Goal: Use online tool/utility: Utilize a website feature to perform a specific function

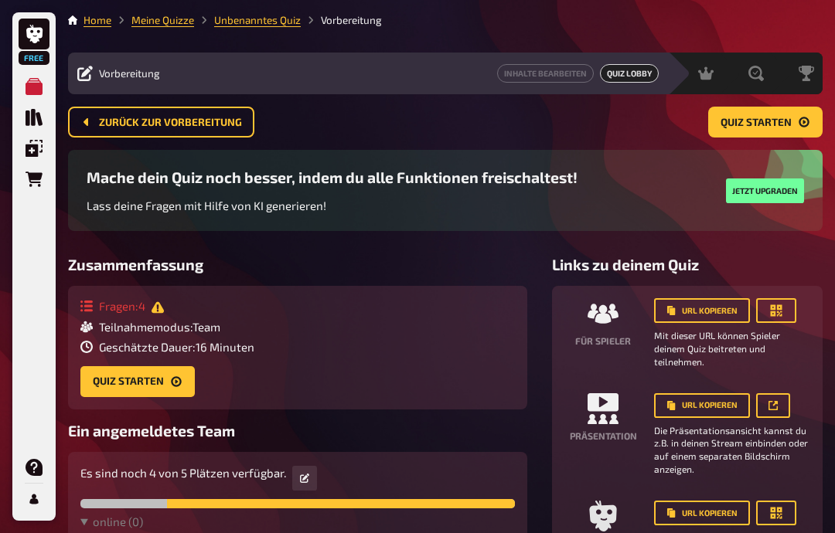
click at [629, 256] on div "Mache dein Quiz noch besser, indem du alle Funktionen freischaltest! Lass deine…" at bounding box center [445, 203] width 754 height 106
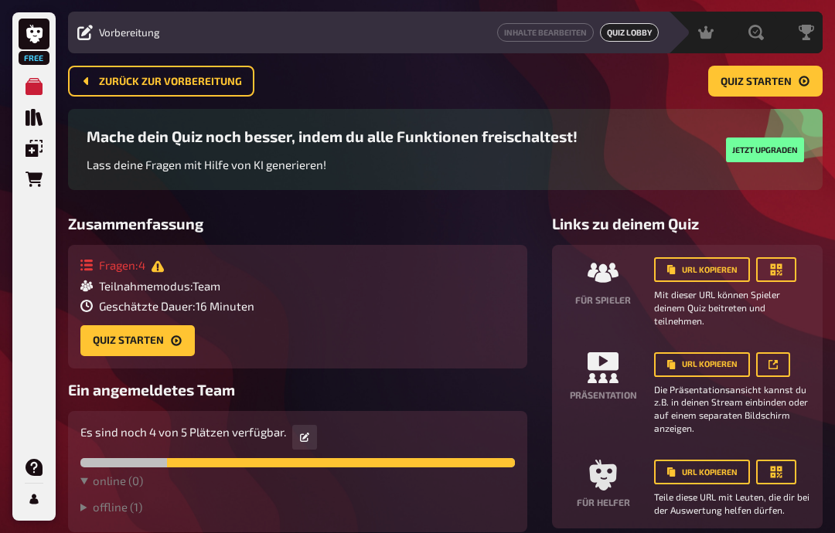
scroll to position [58, 0]
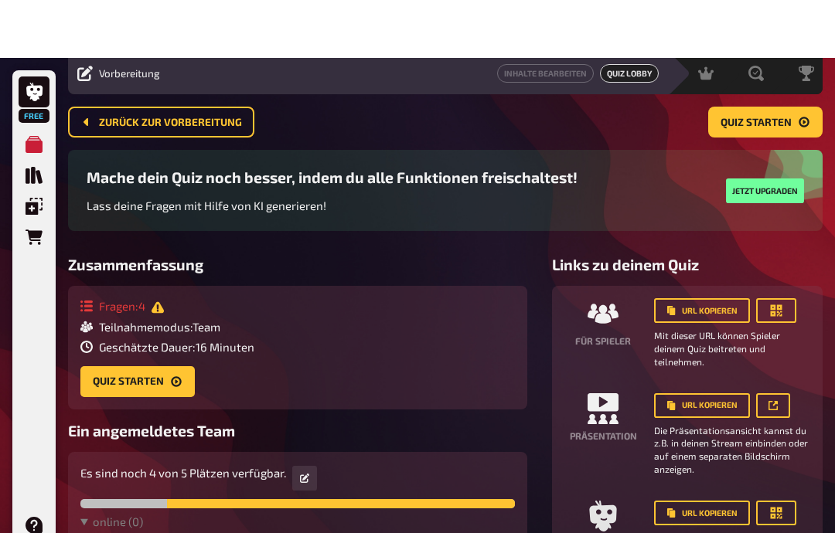
click at [315, 433] on button "button" at bounding box center [304, 420] width 25 height 25
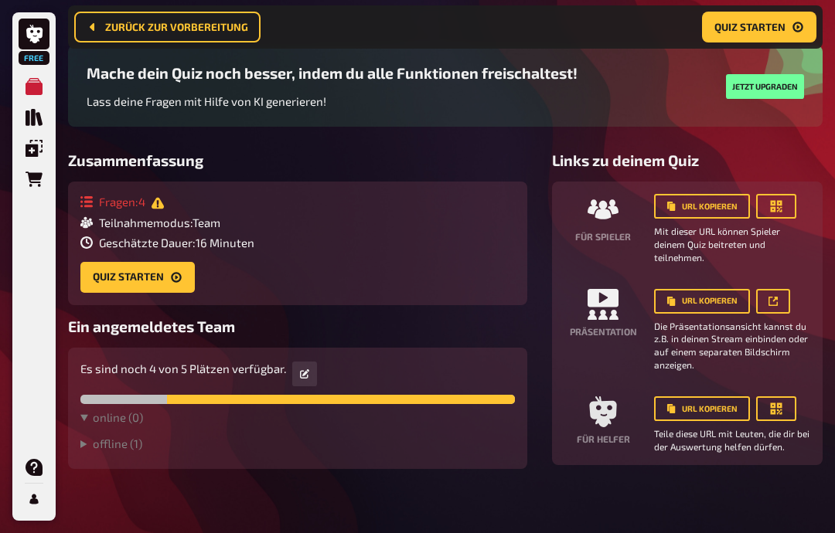
scroll to position [62, 0]
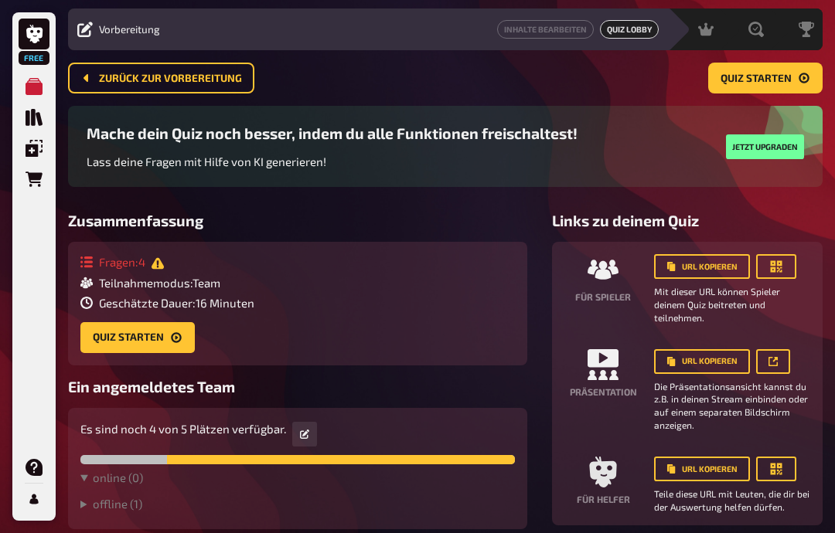
scroll to position [45, 0]
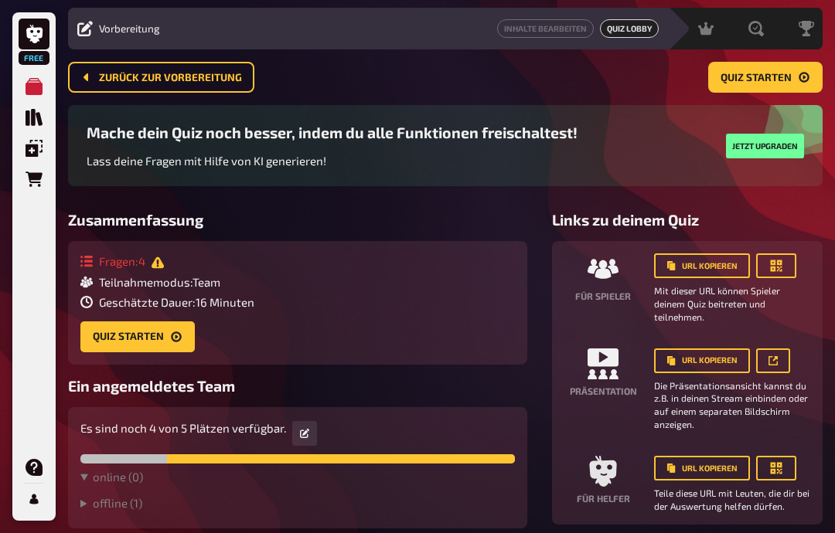
click at [297, 442] on button "button" at bounding box center [304, 433] width 25 height 25
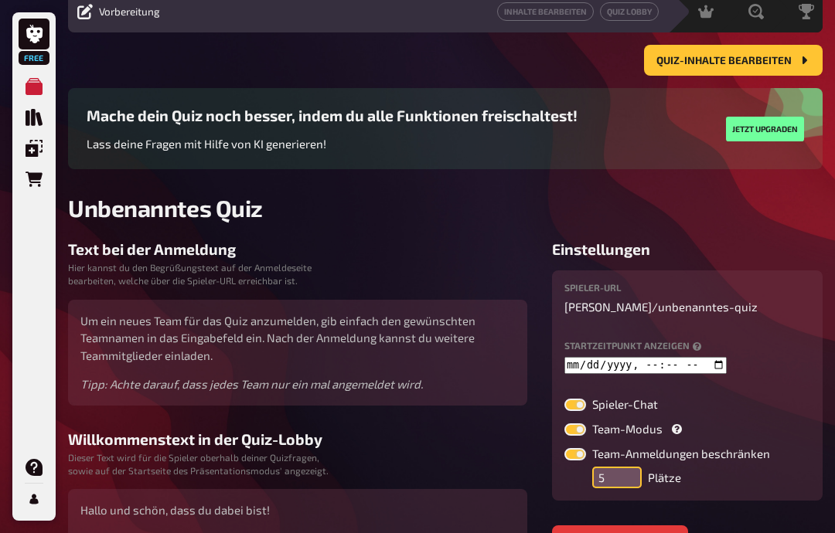
click at [614, 477] on input "5" at bounding box center [616, 478] width 49 height 22
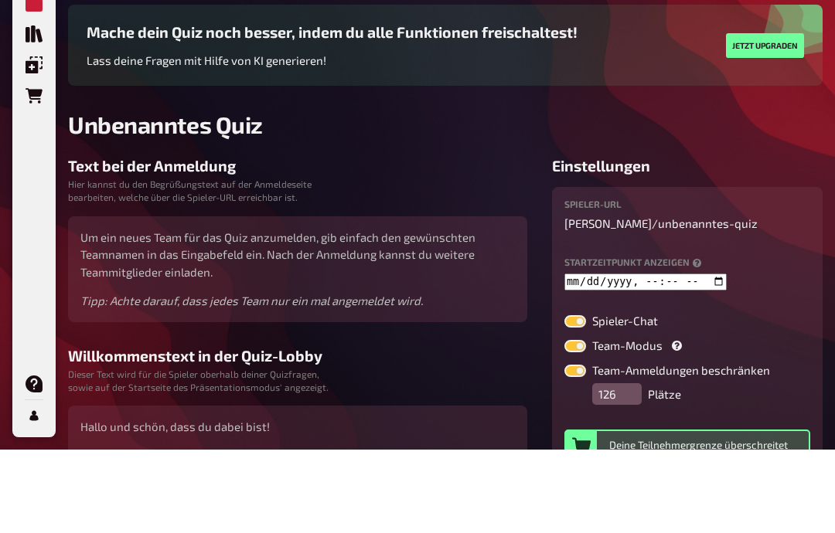
click at [823, 309] on div "Home Meine Quizze Unbenanntes Quiz Vorbereitung Inhalte Bearbeiten Quiz Lobby M…" at bounding box center [445, 350] width 779 height 823
type input "50"
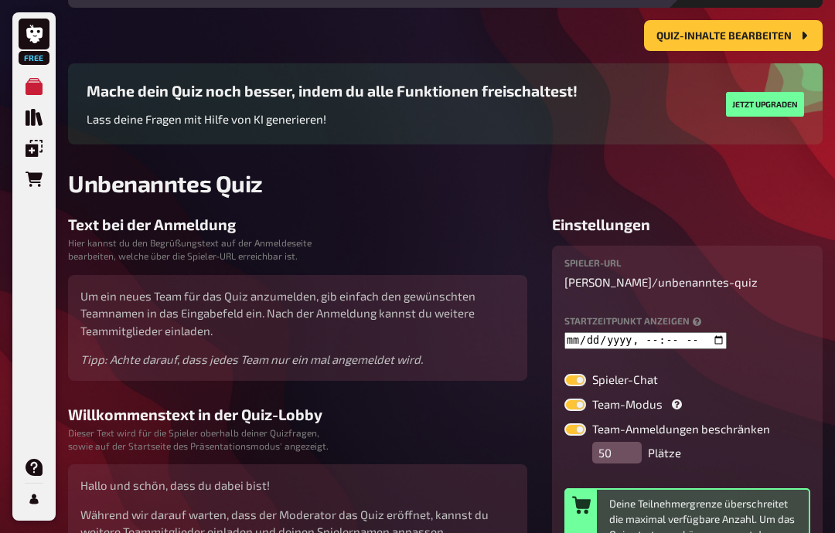
scroll to position [0, 0]
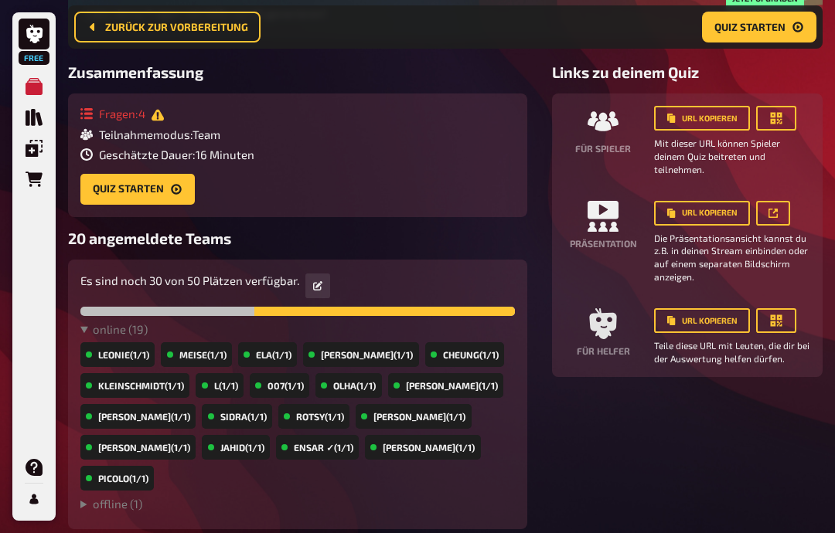
scroll to position [205, 0]
click at [175, 194] on icon "Quiz starten" at bounding box center [176, 189] width 12 height 12
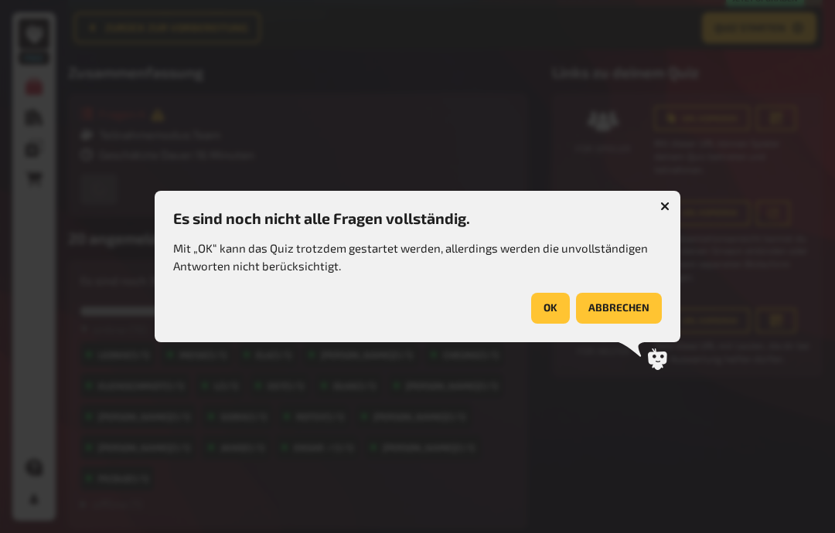
click at [560, 302] on button "OK" at bounding box center [550, 308] width 39 height 31
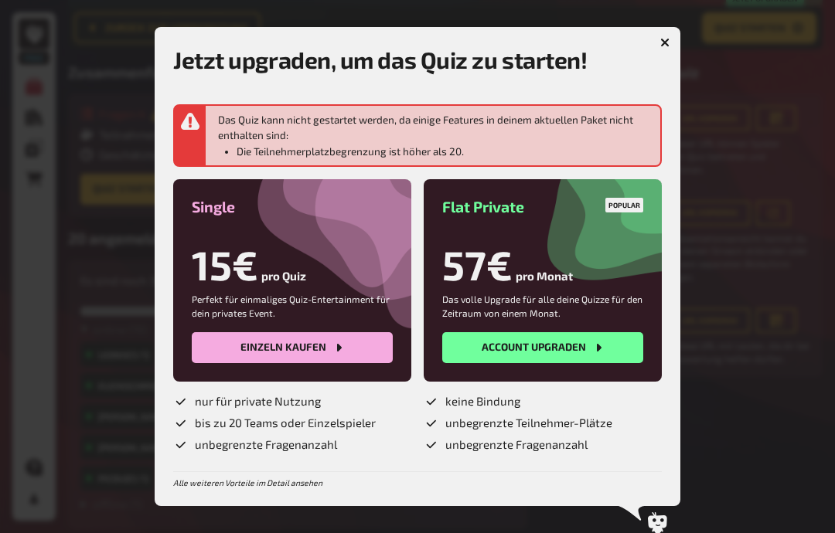
click at [685, 46] on div at bounding box center [417, 266] width 835 height 533
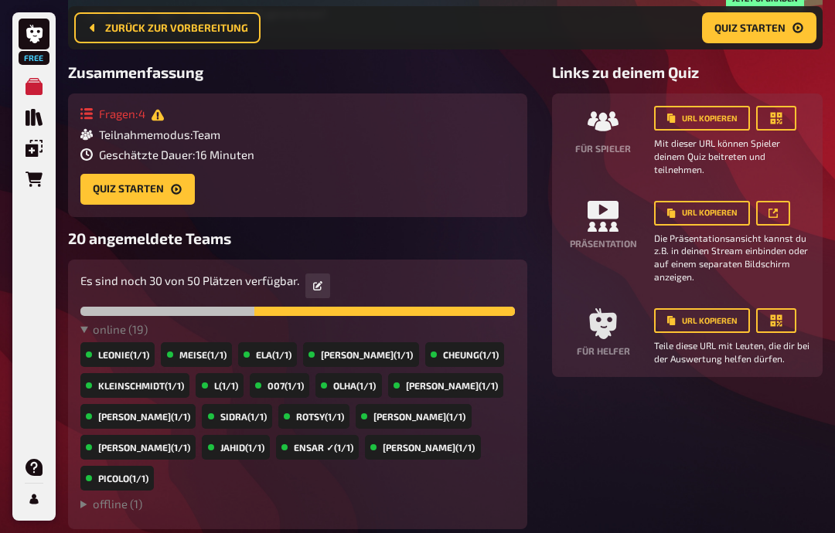
click at [685, 46] on nav "Zurück zur Vorbereitung Quiz starten" at bounding box center [445, 27] width 754 height 43
click at [165, 189] on button "Quiz starten" at bounding box center [137, 189] width 114 height 31
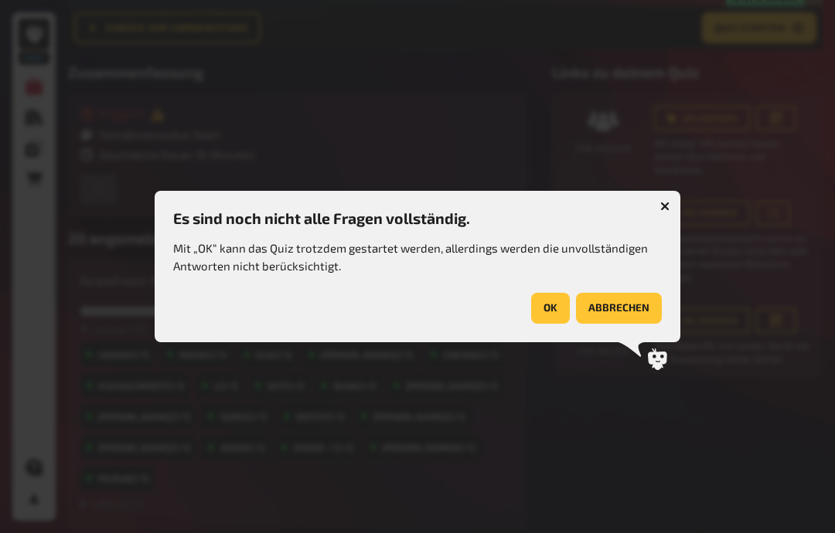
click at [661, 200] on button "button" at bounding box center [664, 206] width 25 height 25
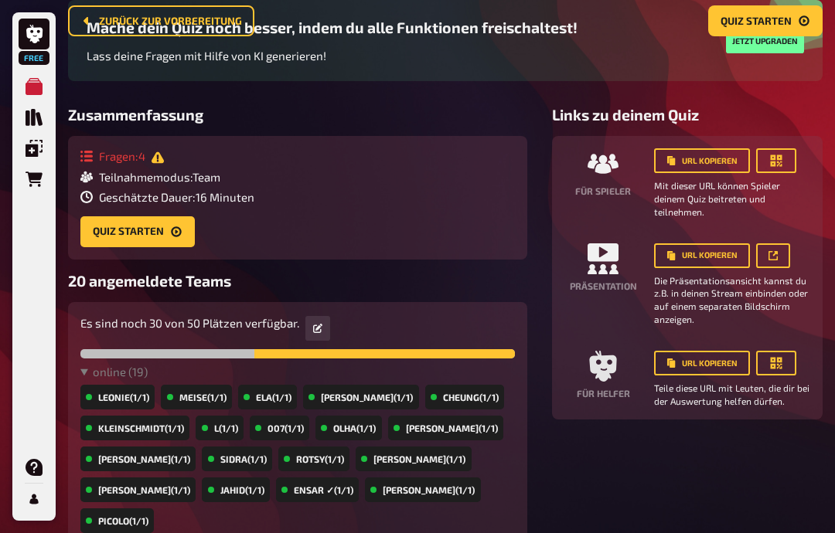
scroll to position [0, 0]
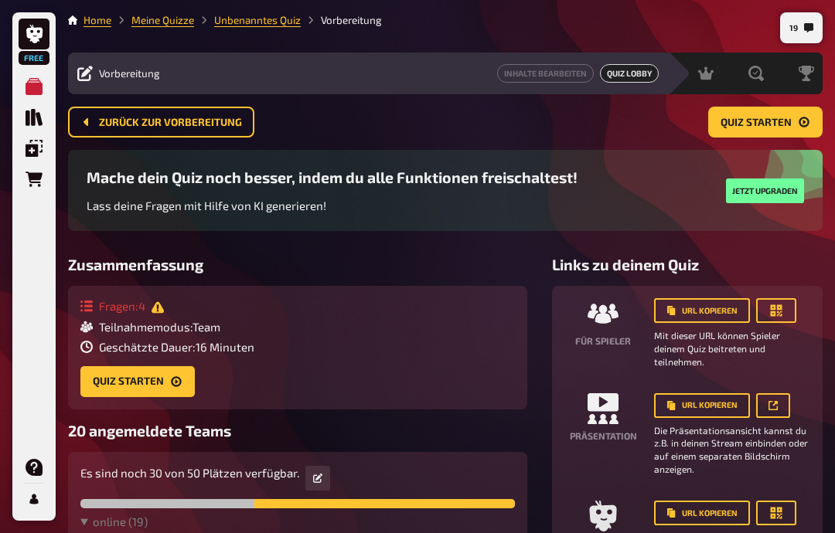
click at [795, 112] on button "Quiz starten" at bounding box center [765, 122] width 114 height 31
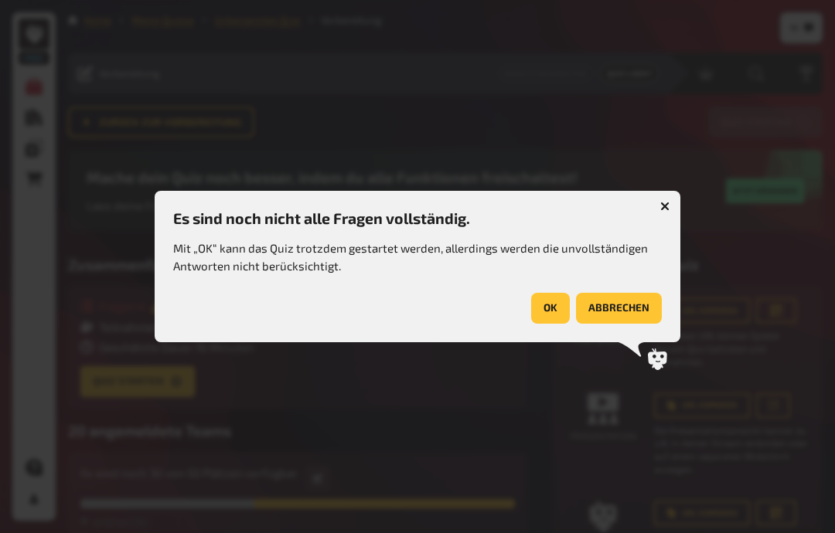
click at [555, 313] on button "OK" at bounding box center [550, 308] width 39 height 31
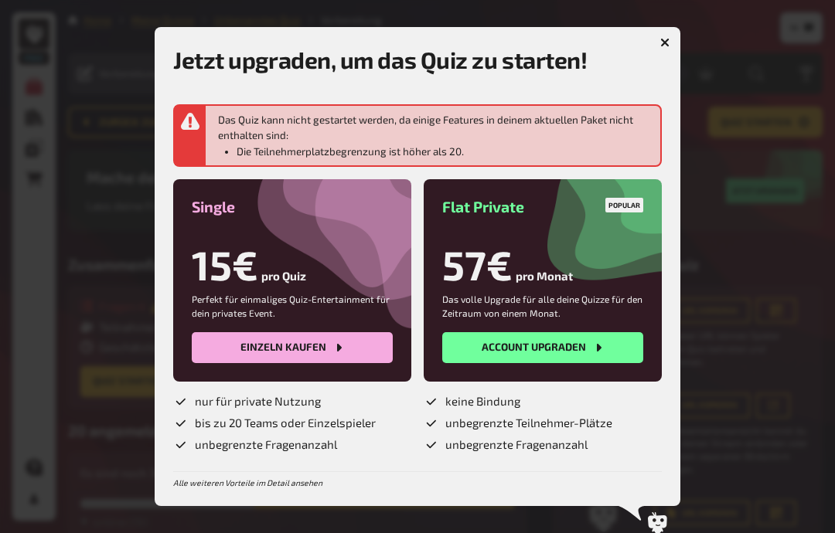
click at [672, 40] on button "button" at bounding box center [664, 42] width 25 height 25
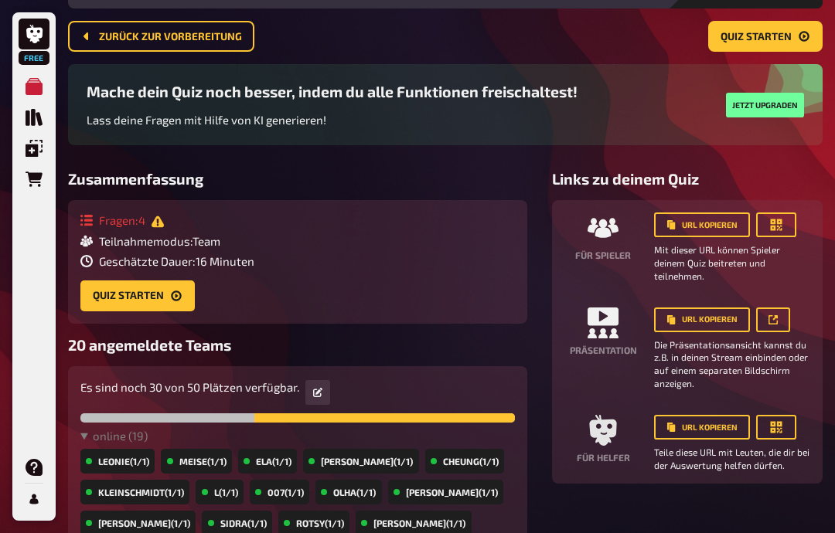
scroll to position [84, 0]
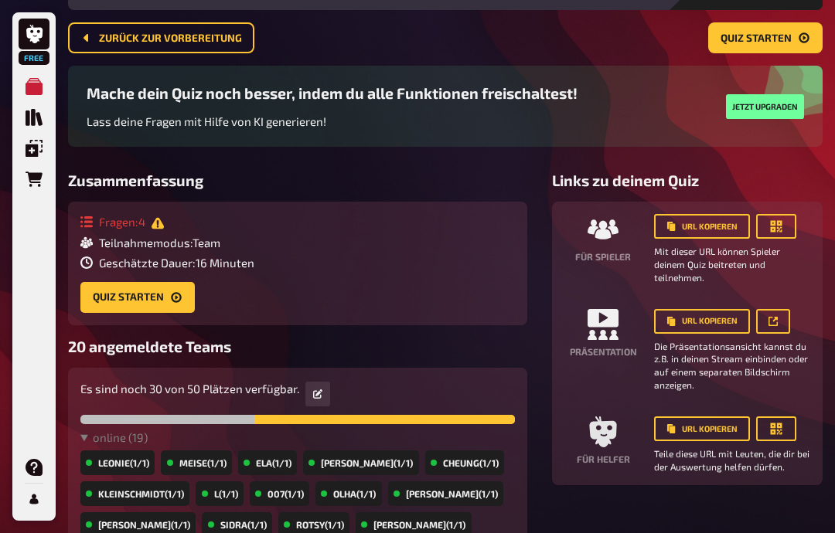
click at [167, 298] on button "Quiz starten" at bounding box center [137, 297] width 114 height 31
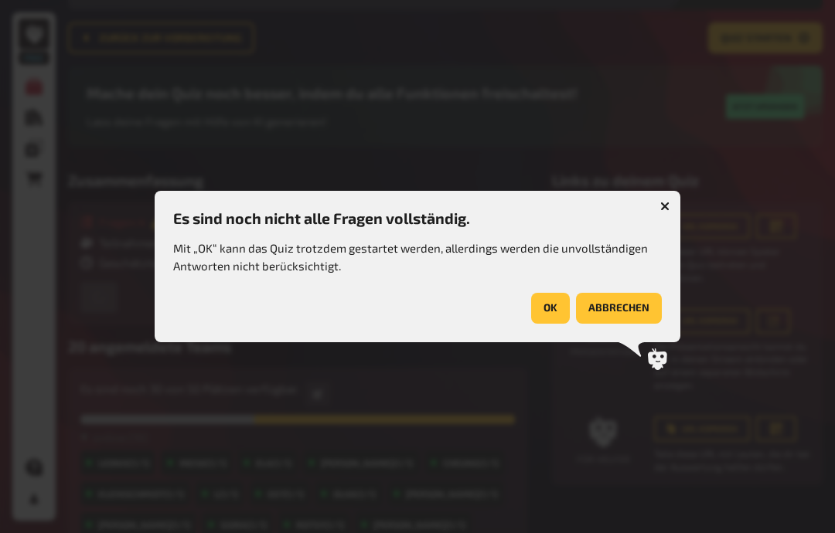
click at [545, 306] on button "OK" at bounding box center [550, 308] width 39 height 31
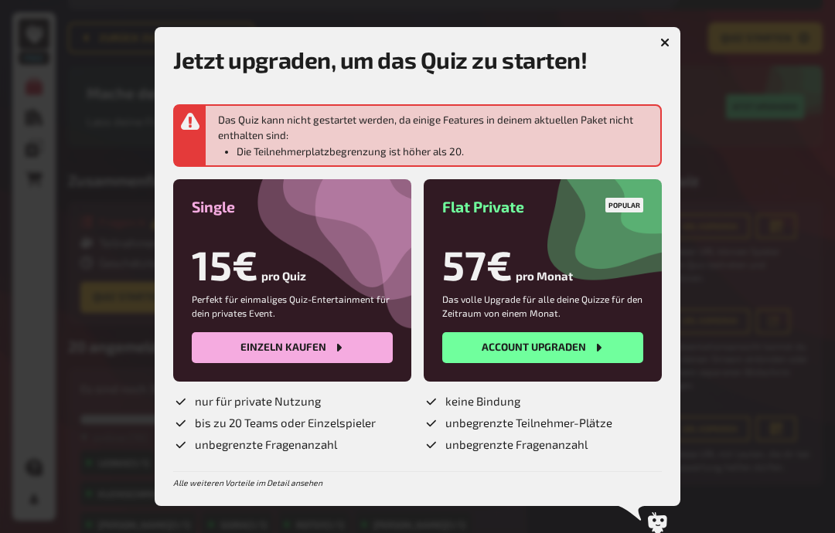
click at [672, 30] on button "button" at bounding box center [664, 42] width 25 height 25
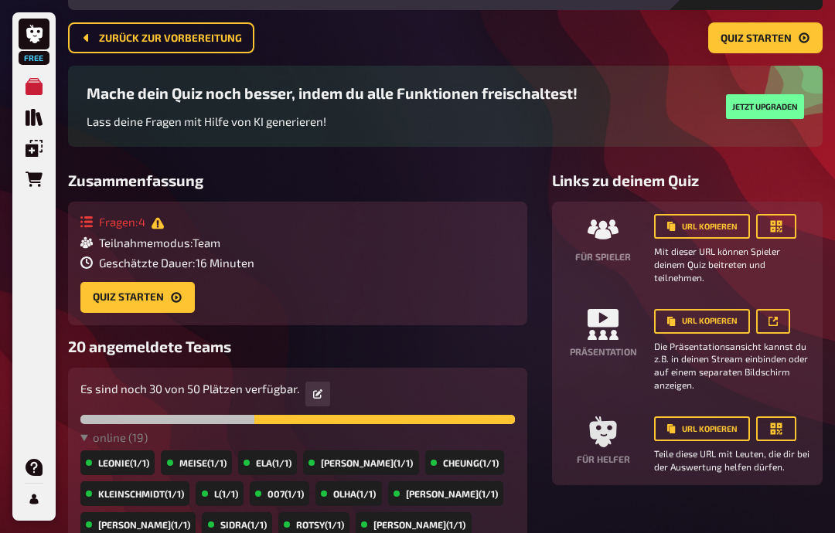
click at [798, 29] on button "Quiz starten" at bounding box center [765, 37] width 114 height 31
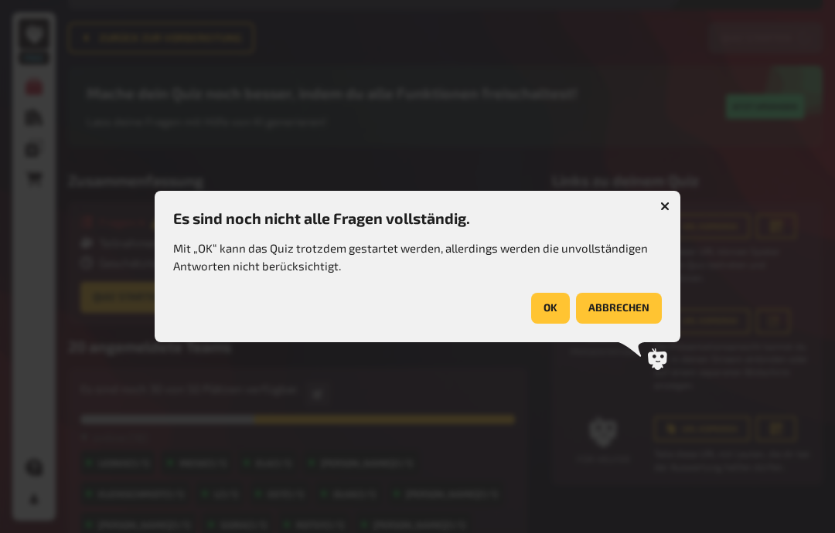
click at [551, 311] on button "OK" at bounding box center [550, 308] width 39 height 31
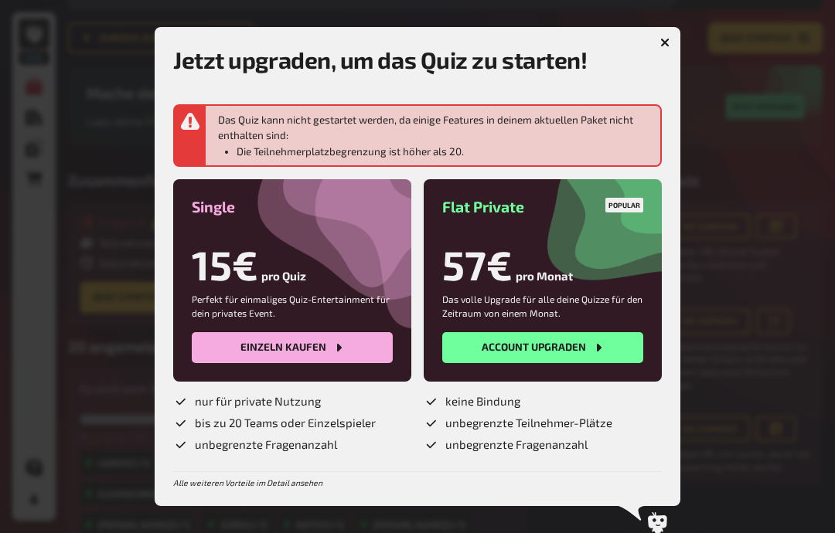
click at [654, 23] on div at bounding box center [417, 266] width 835 height 533
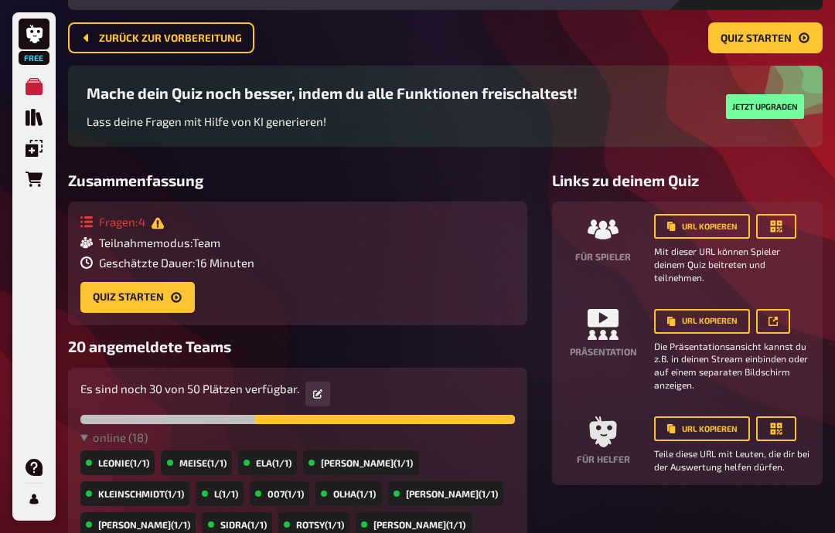
click at [658, 37] on div "Zurück zur Vorbereitung Quiz starten" at bounding box center [445, 37] width 754 height 31
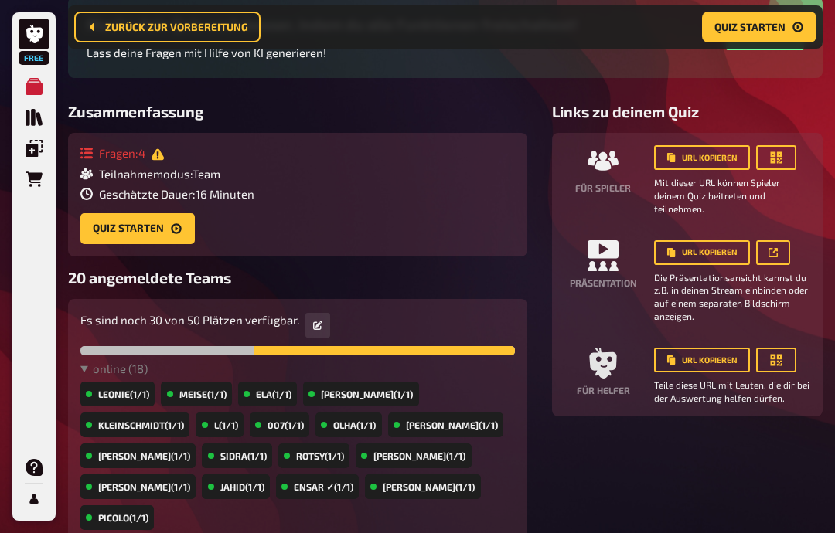
scroll to position [188, 0]
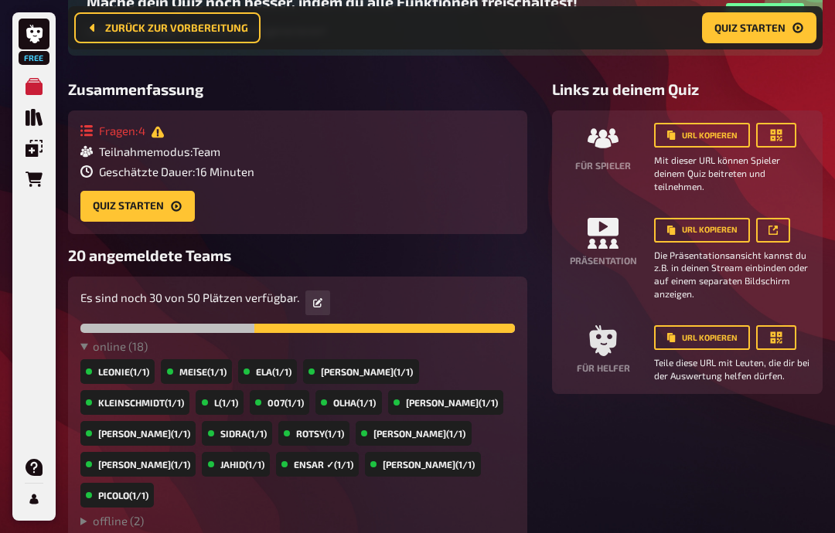
click at [167, 185] on div "Fragen : 4 Teilnahmemodus : Team Geschätzte Dauer : 16 Minuten Quiz starten" at bounding box center [297, 172] width 434 height 98
click at [180, 207] on icon "Quiz starten" at bounding box center [176, 206] width 10 height 10
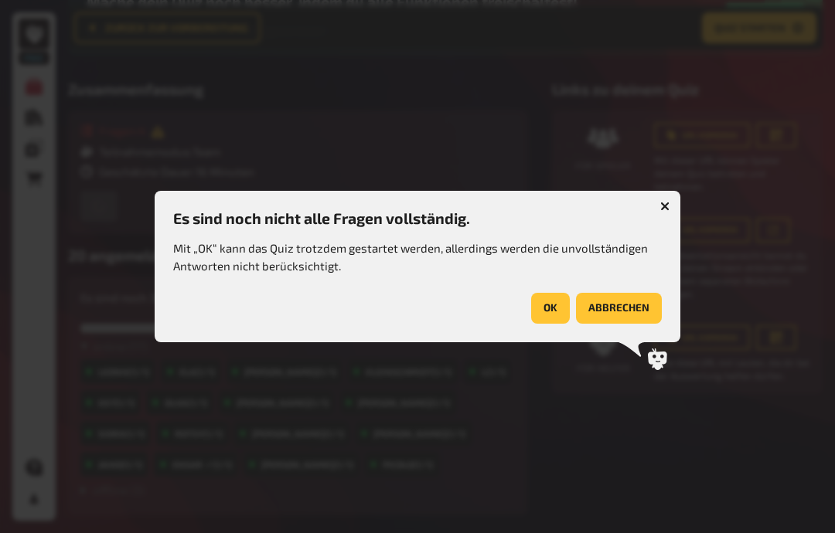
click at [558, 324] on button "OK" at bounding box center [550, 308] width 39 height 31
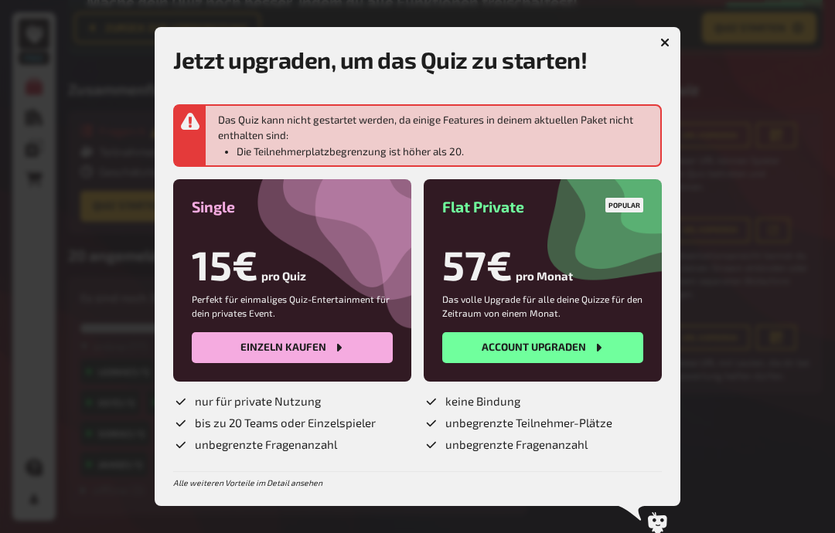
click at [652, 55] on button "button" at bounding box center [664, 42] width 25 height 25
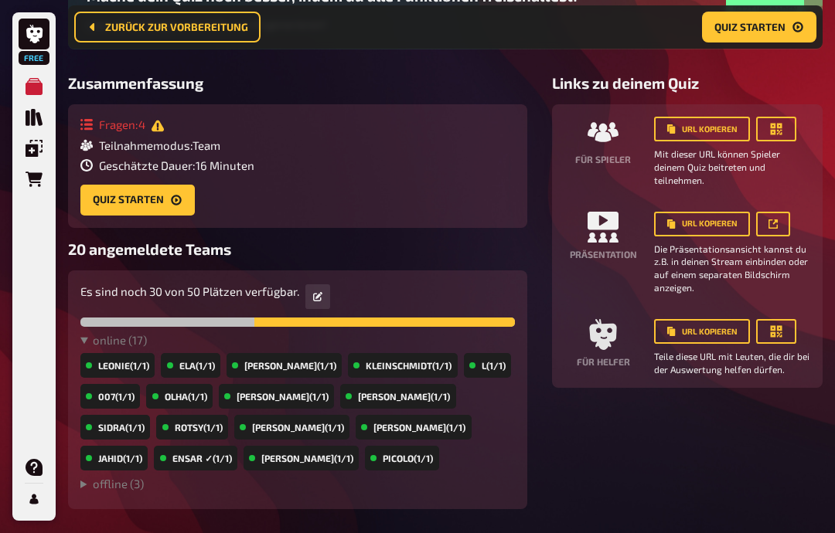
scroll to position [185, 0]
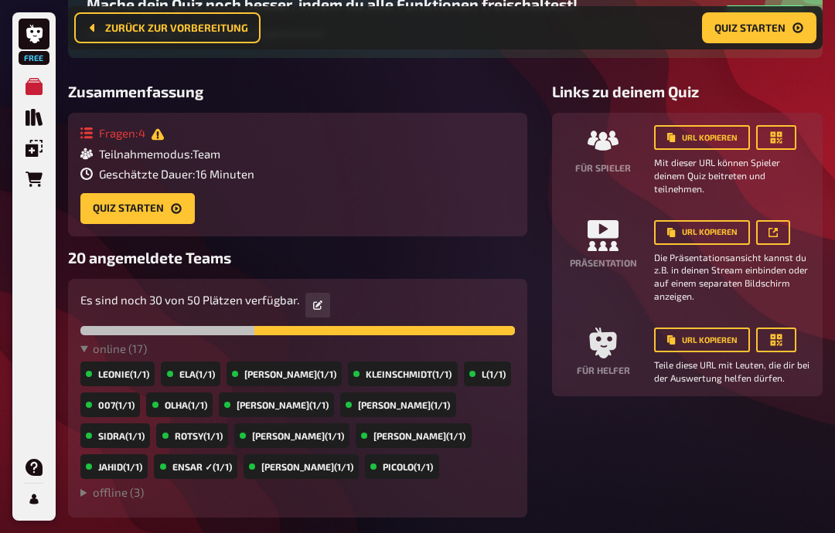
click at [219, 22] on span "Zurück zur Vorbereitung" at bounding box center [176, 27] width 143 height 11
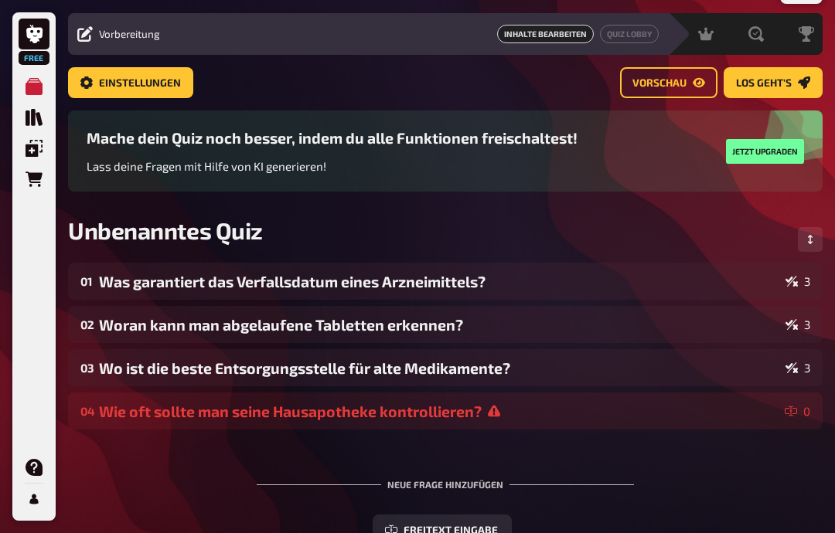
scroll to position [39, 0]
click at [794, 75] on button "Los geht's" at bounding box center [772, 82] width 99 height 31
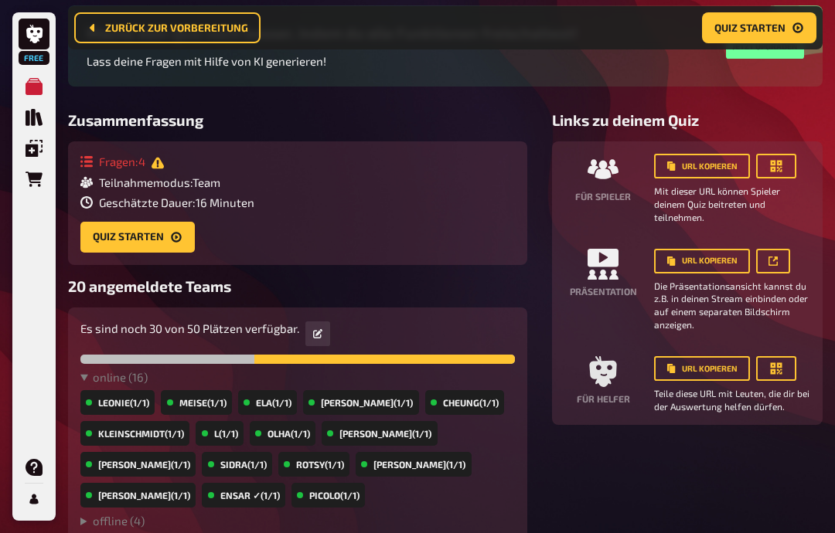
scroll to position [182, 0]
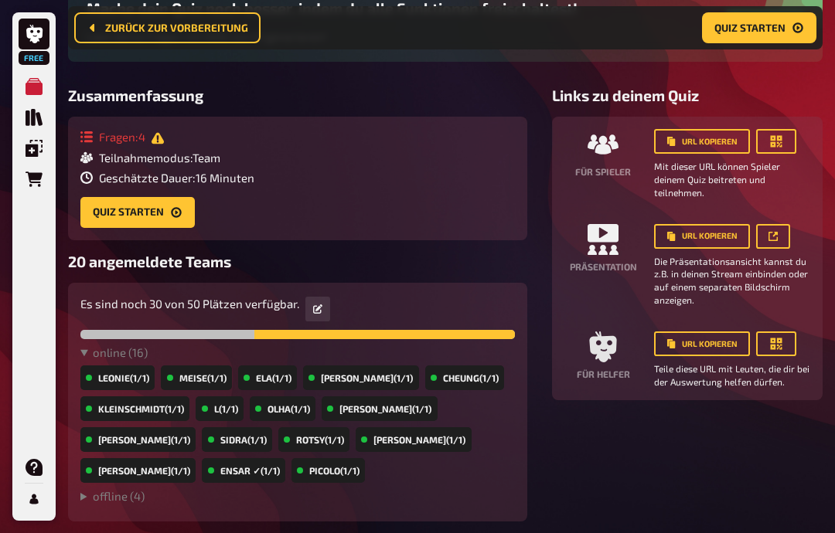
click at [317, 313] on icon "button" at bounding box center [317, 308] width 9 height 9
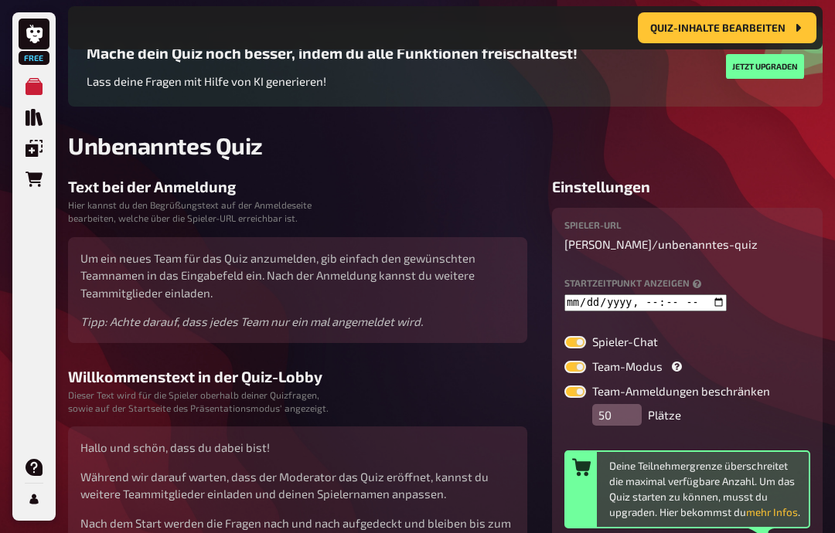
scroll to position [134, 0]
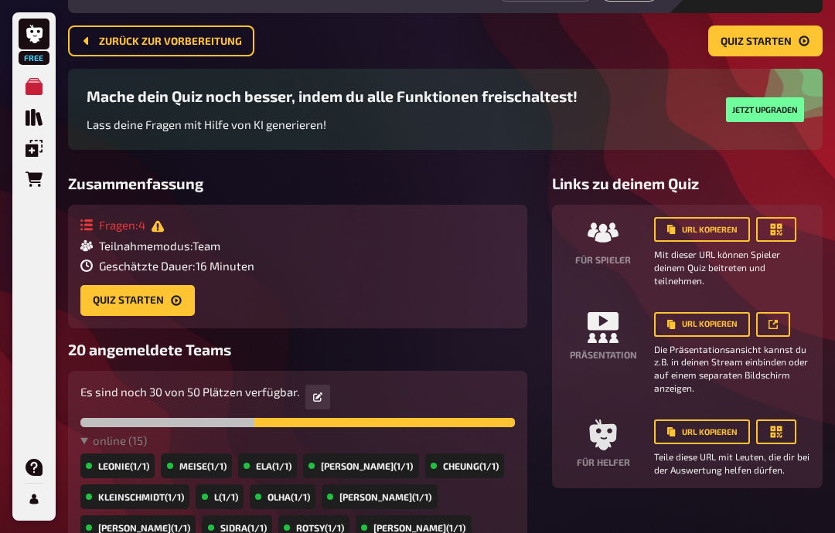
click at [311, 389] on button "button" at bounding box center [317, 397] width 25 height 25
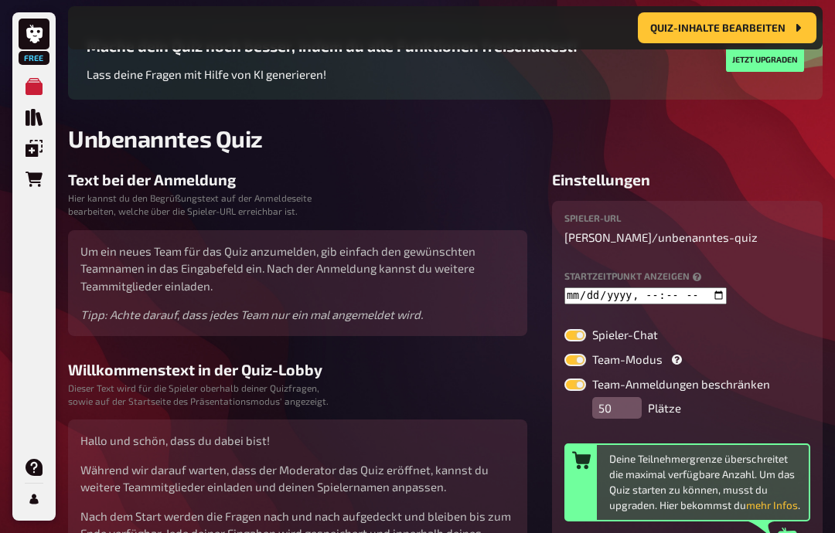
scroll to position [145, 0]
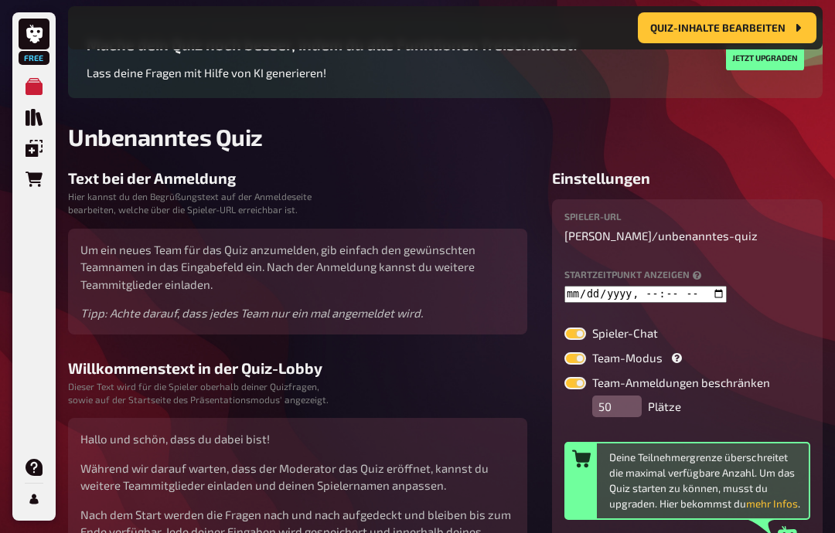
click at [604, 291] on input "datetime-local" at bounding box center [645, 294] width 162 height 16
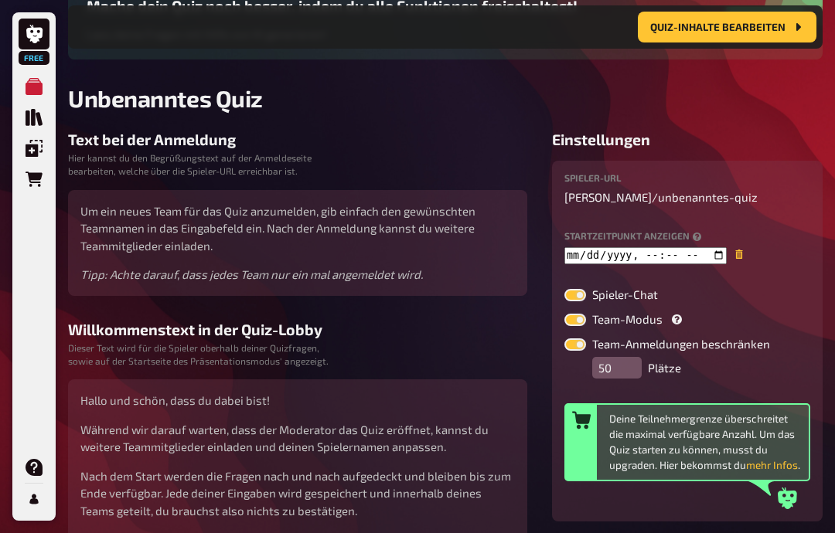
scroll to position [184, 0]
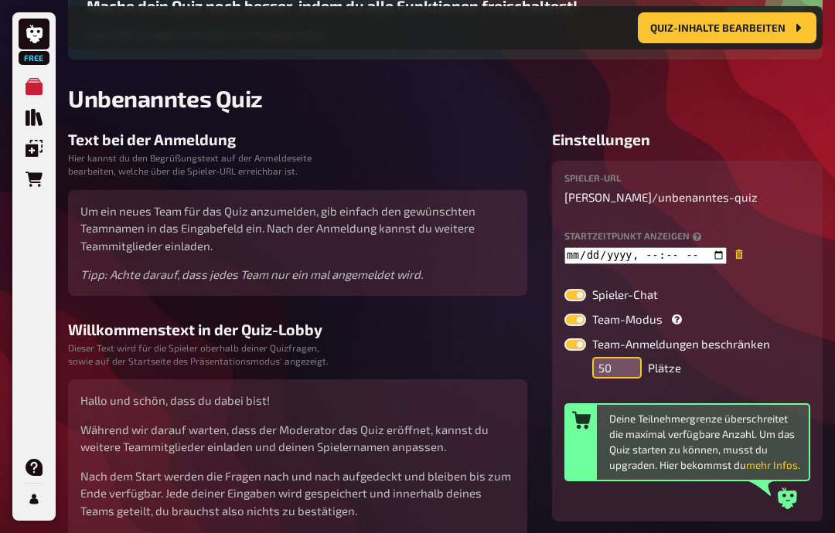
click at [610, 373] on input "50" at bounding box center [616, 368] width 49 height 22
type input "2025-08-22T08:40"
type input "5"
type input "2025-08-22T08:40"
type input "1"
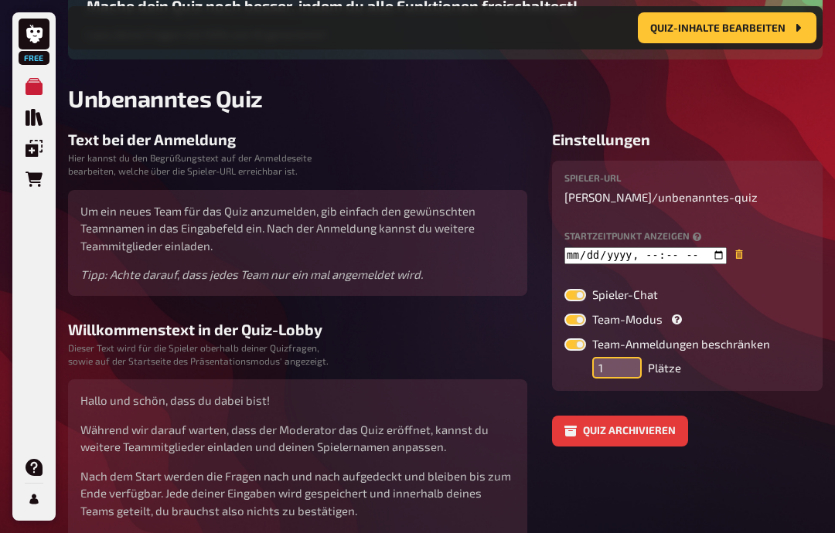
type input "2025-08-22T08:40"
type input "12"
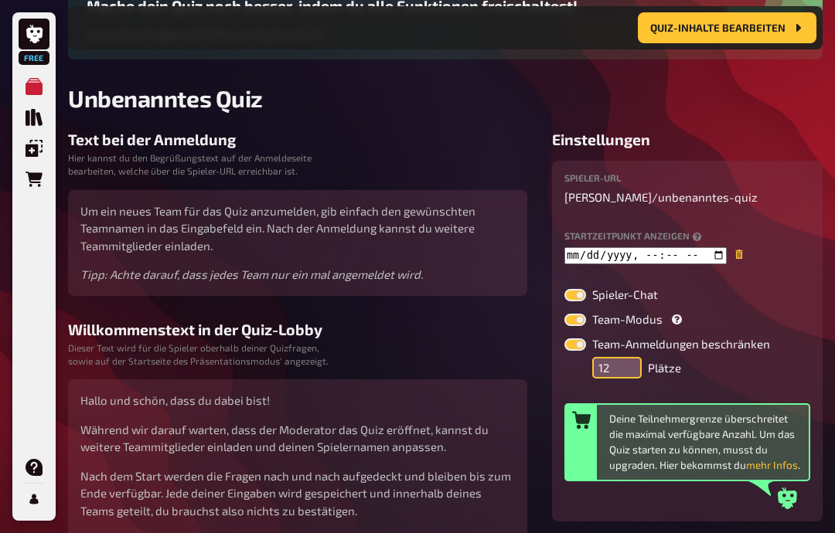
type input "2025-08-22T08:40"
type input "120"
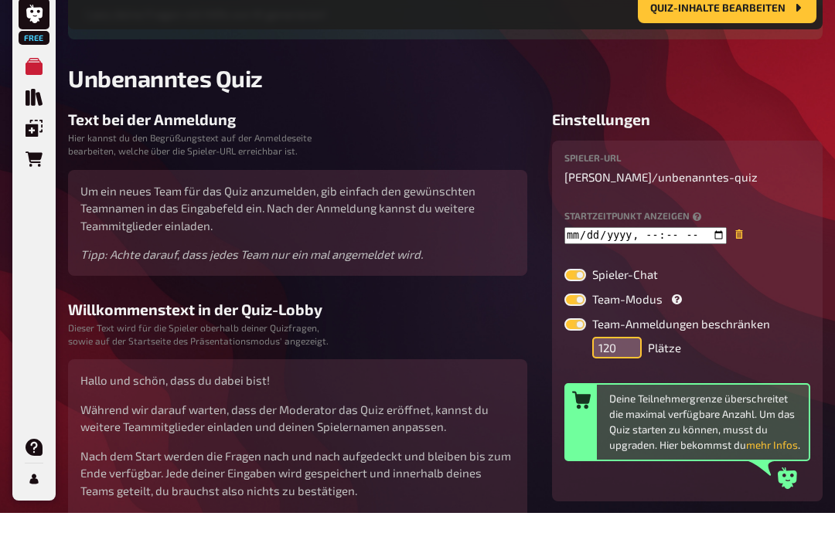
scroll to position [303, 0]
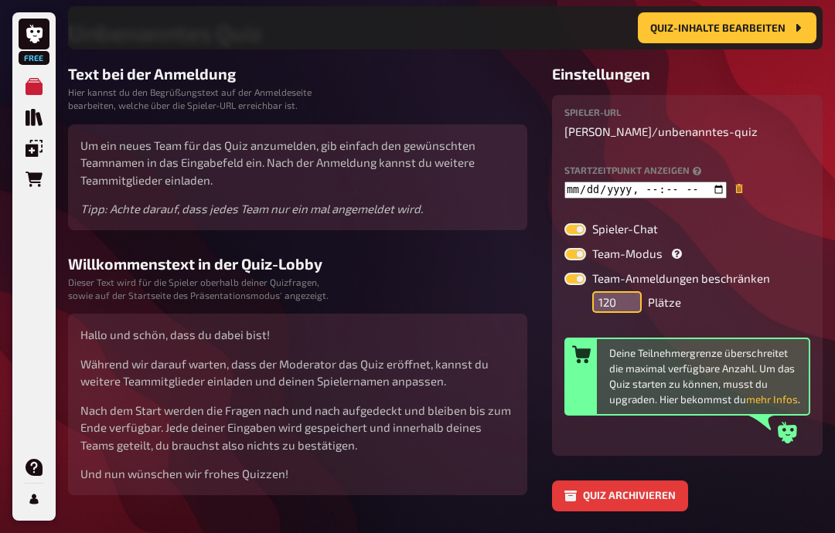
type input "2025-08-22T08:40"
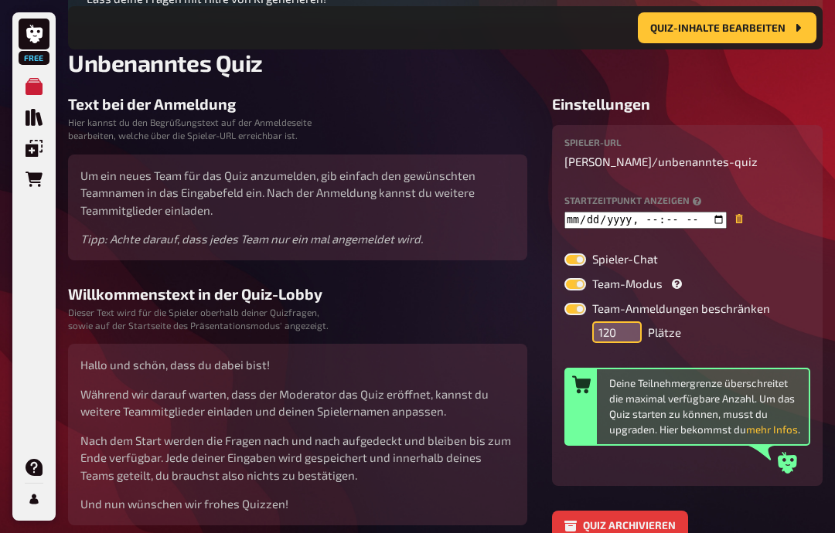
scroll to position [219, 0]
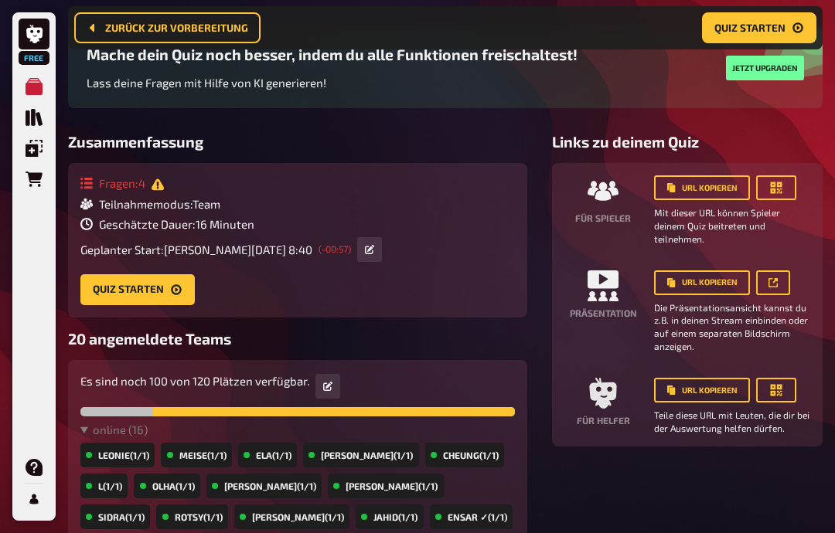
scroll to position [136, 0]
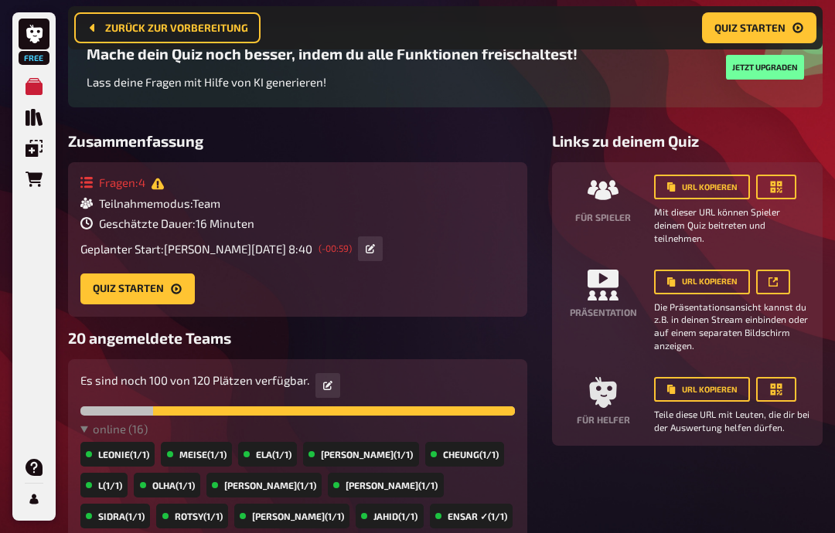
click at [327, 381] on button "button" at bounding box center [327, 385] width 25 height 25
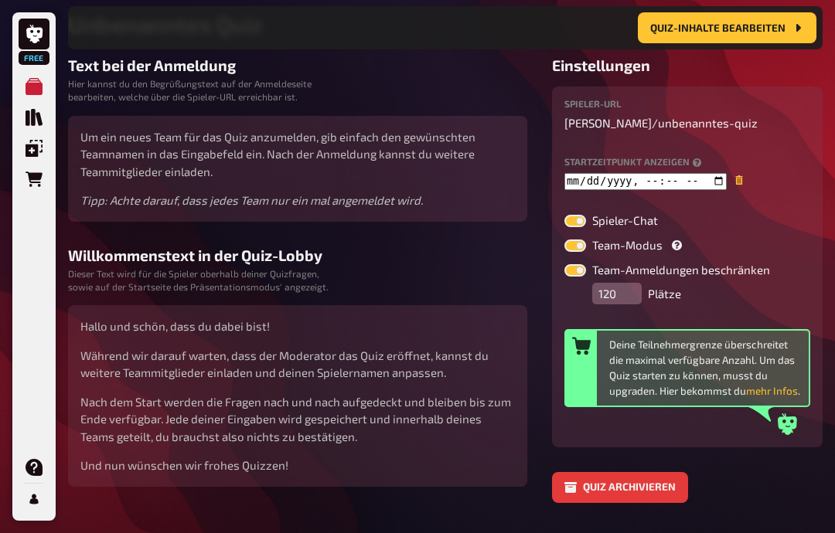
scroll to position [257, 0]
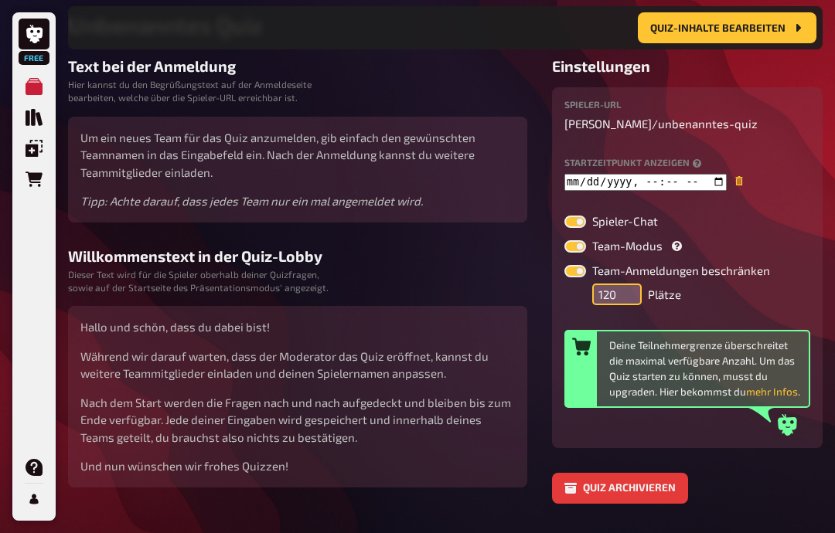
click at [607, 289] on input "120" at bounding box center [616, 295] width 49 height 22
type input "2025-08-22T08:40"
type input "12"
type input "2025-08-22T08:40"
type input "1"
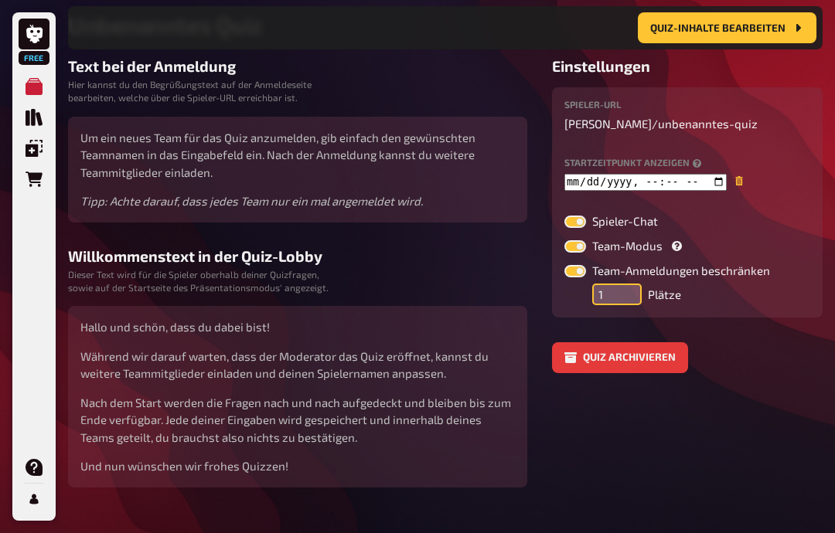
type input "2025-08-22T08:40"
type input "1"
type input "2025-08-22T08:40"
type input "1"
type input "2025-08-22T08:40"
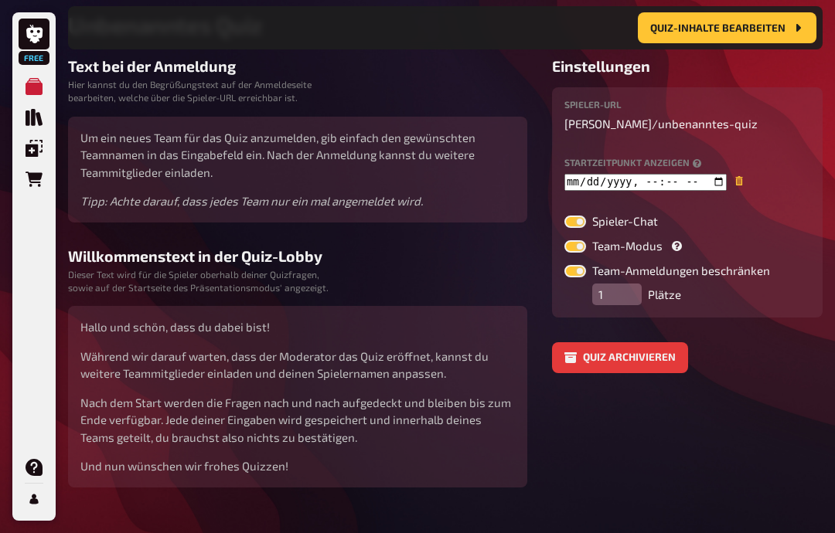
click at [519, 276] on div "Willkommenstext in der Quiz-Lobby Dieser Text wird für die Spieler oberhalb dei…" at bounding box center [297, 367] width 459 height 240
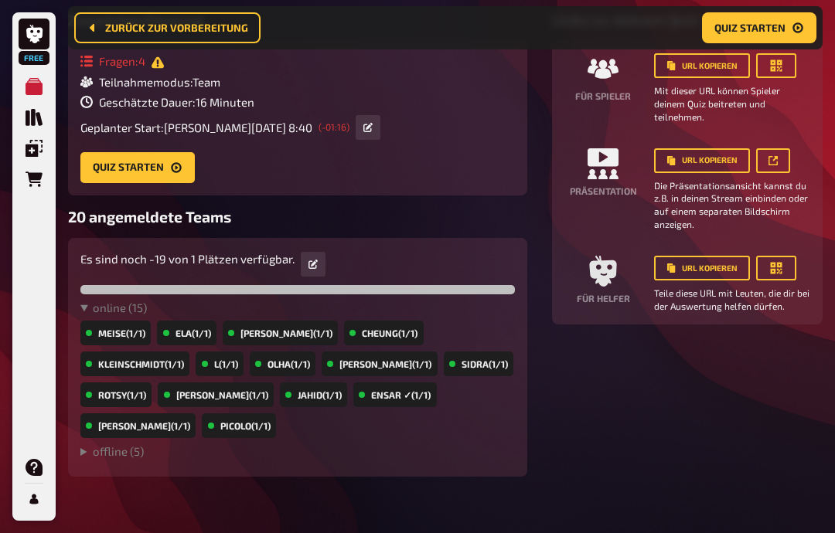
scroll to position [250, 0]
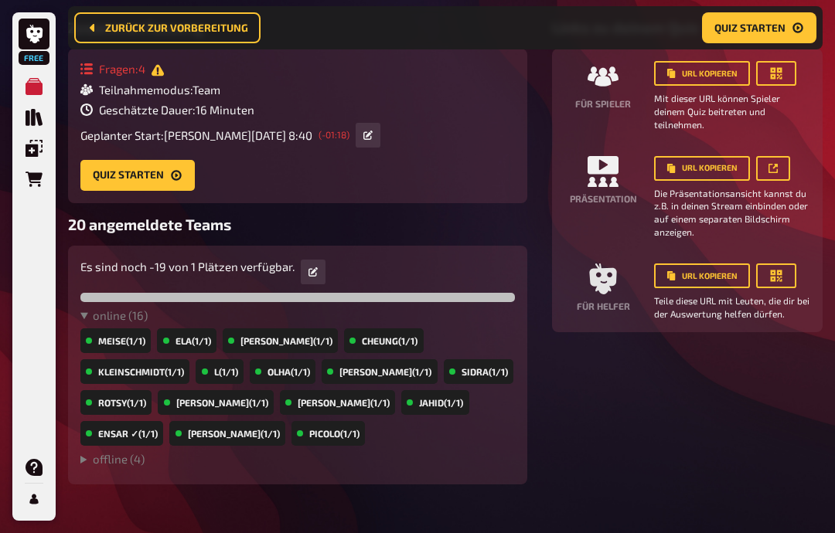
click at [784, 22] on span "Quiz starten" at bounding box center [749, 27] width 71 height 11
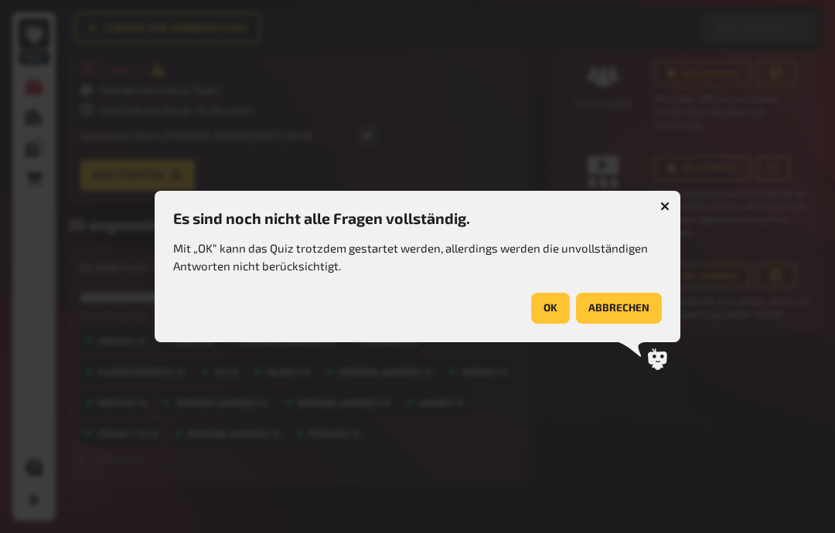
click at [557, 313] on button "OK" at bounding box center [550, 308] width 39 height 31
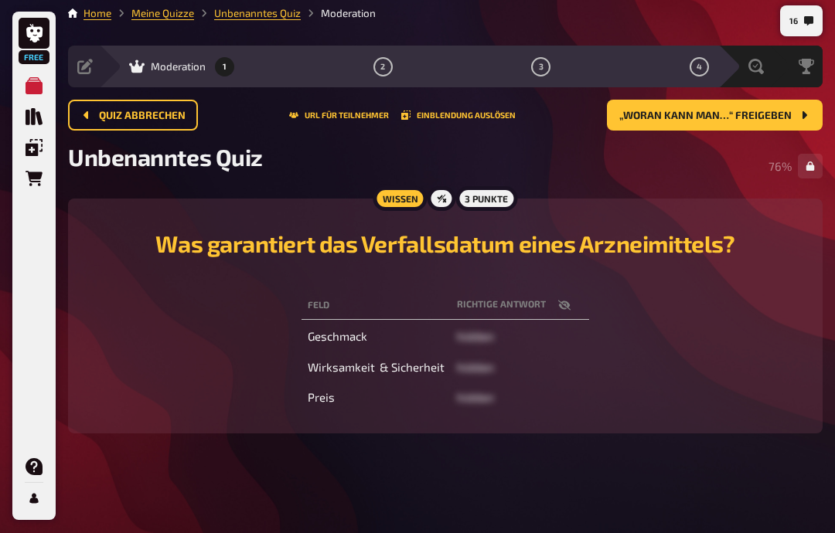
scroll to position [30, 0]
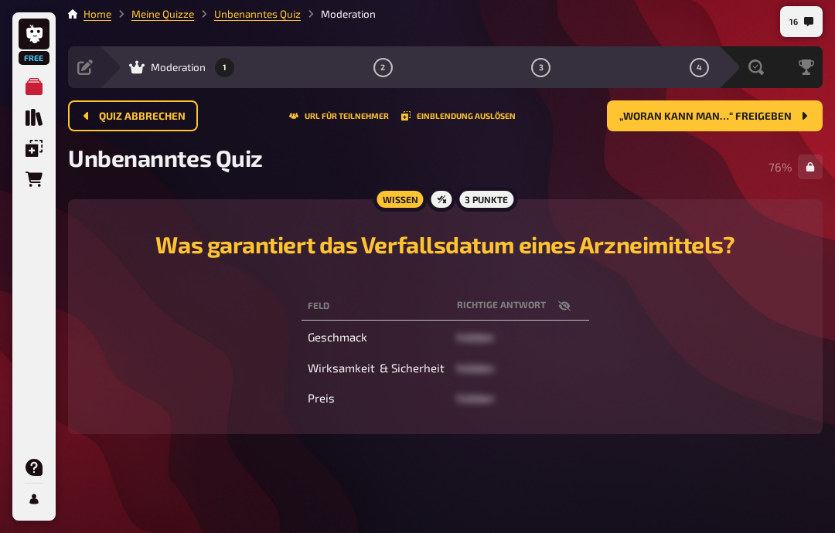
click at [778, 111] on span "„Woran kann man…“ freigeben" at bounding box center [705, 116] width 172 height 11
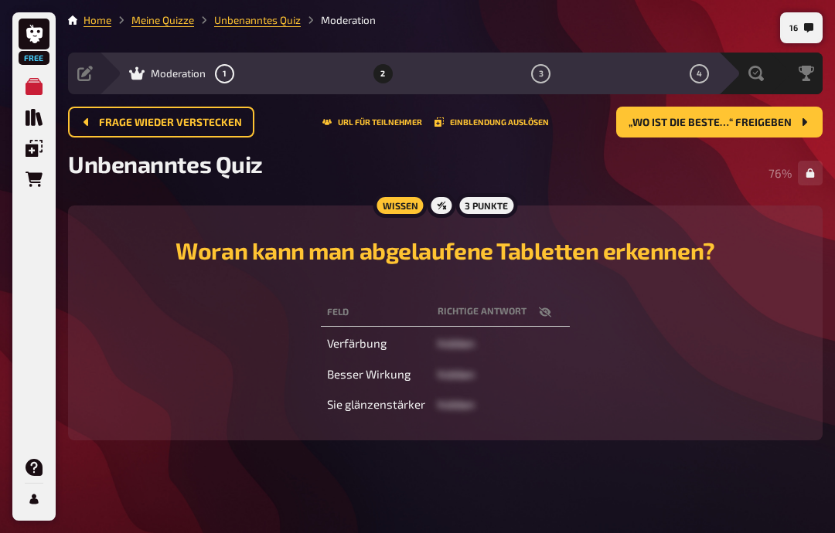
click at [749, 119] on span "„Wo ist die beste…“ freigeben" at bounding box center [709, 122] width 163 height 11
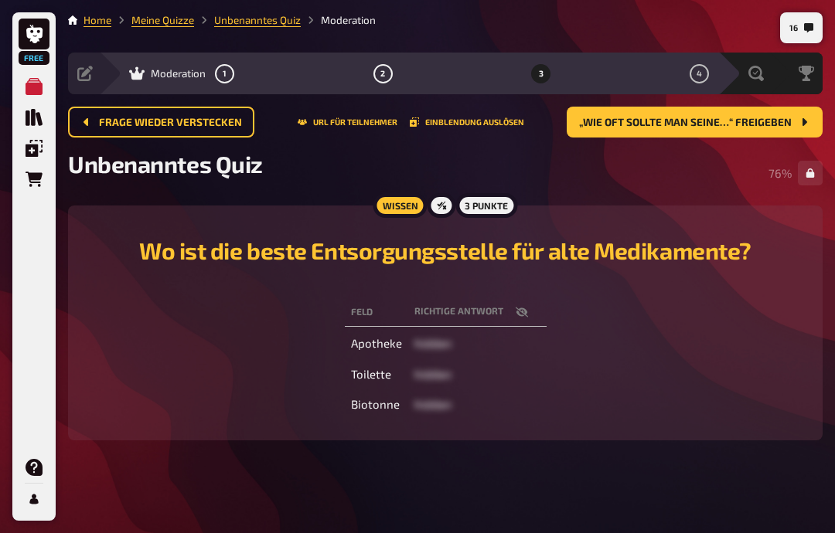
click at [727, 117] on span "„Wie oft sollte man seine…“ freigeben" at bounding box center [685, 122] width 213 height 11
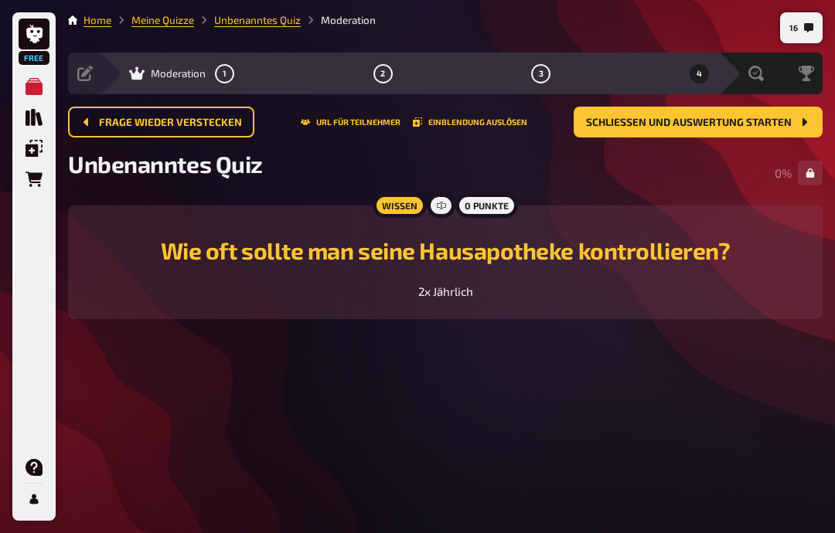
scroll to position [61, 0]
click at [762, 117] on span "Schließen und Auswertung starten" at bounding box center [689, 122] width 206 height 11
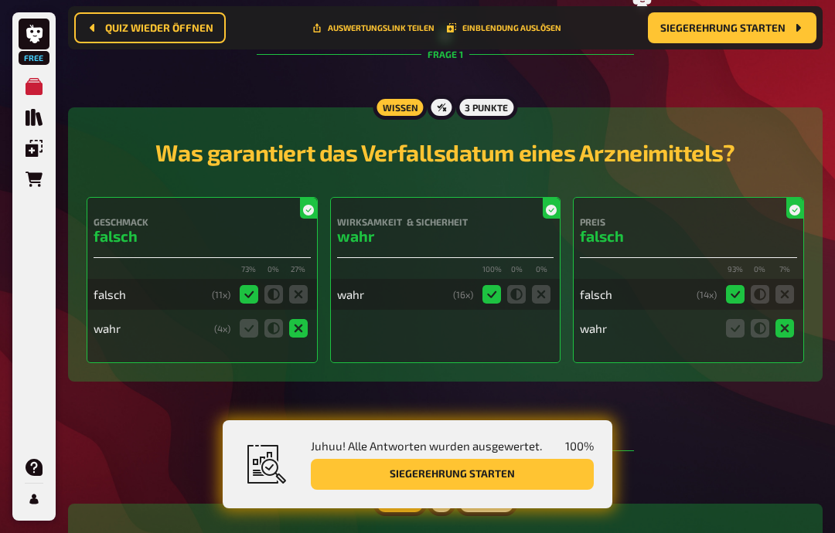
scroll to position [265, 0]
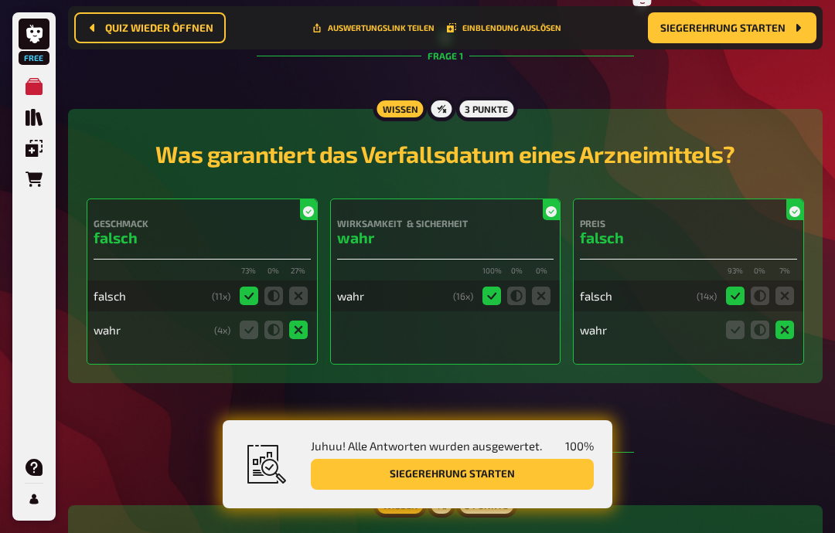
click at [551, 469] on button "Siegerehrung starten" at bounding box center [452, 474] width 283 height 31
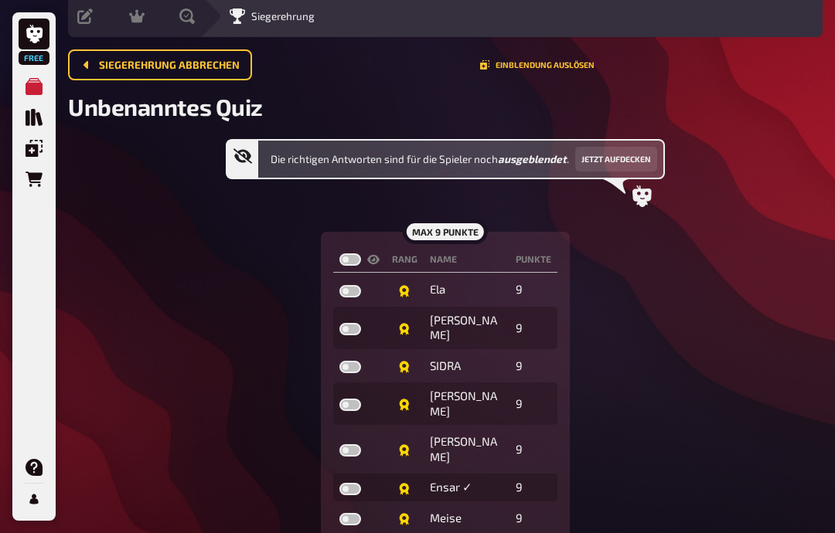
scroll to position [56, 0]
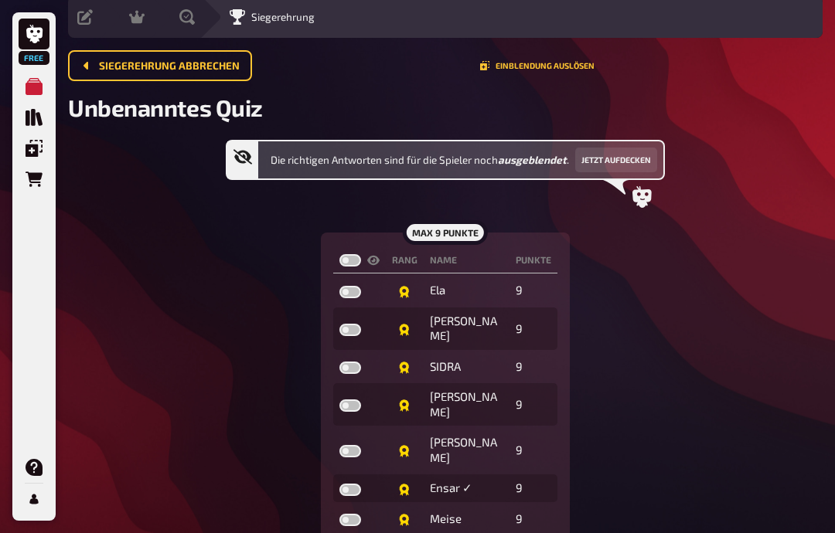
click at [652, 153] on button "Jetzt aufdecken" at bounding box center [616, 160] width 82 height 25
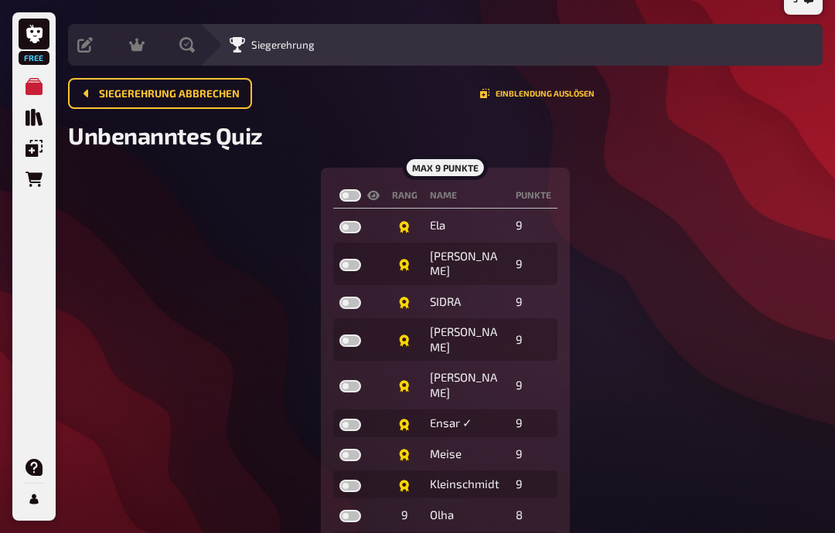
scroll to position [0, 0]
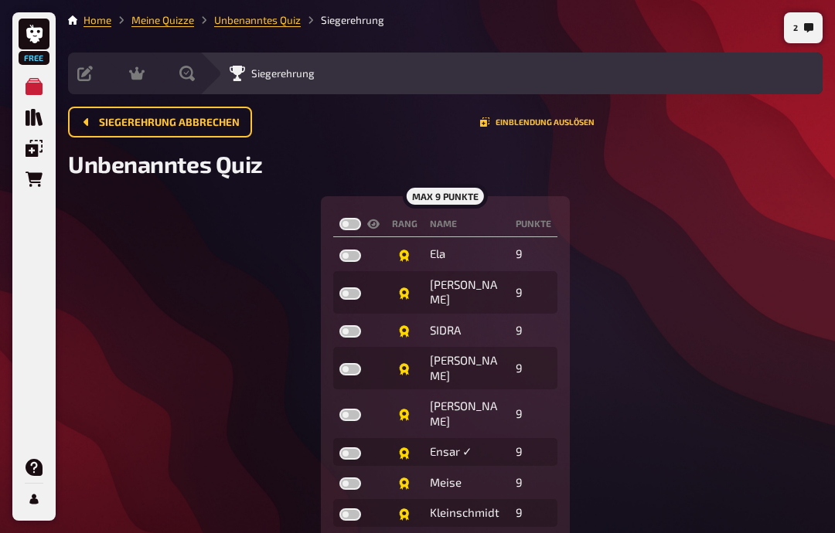
click at [563, 118] on button "Einblendung auslösen" at bounding box center [537, 121] width 114 height 9
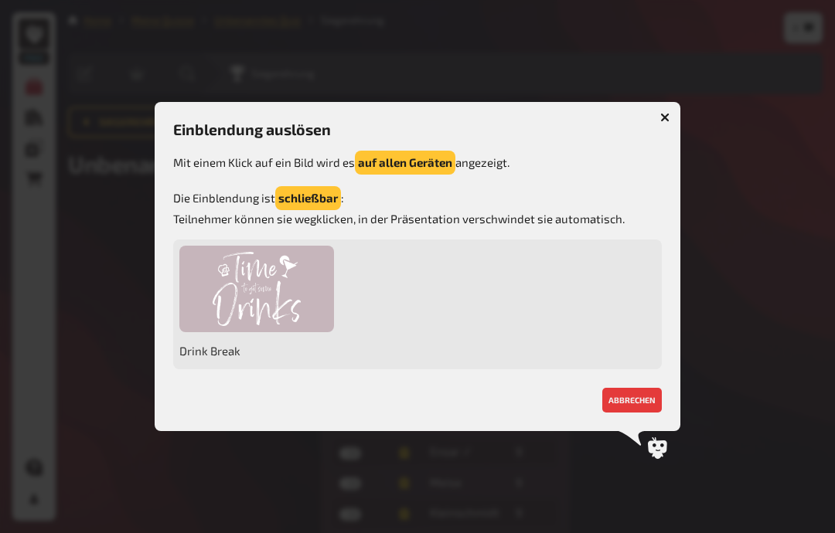
click at [631, 413] on button "abbrechen" at bounding box center [632, 400] width 60 height 25
